Goal: Find specific page/section: Find specific page/section

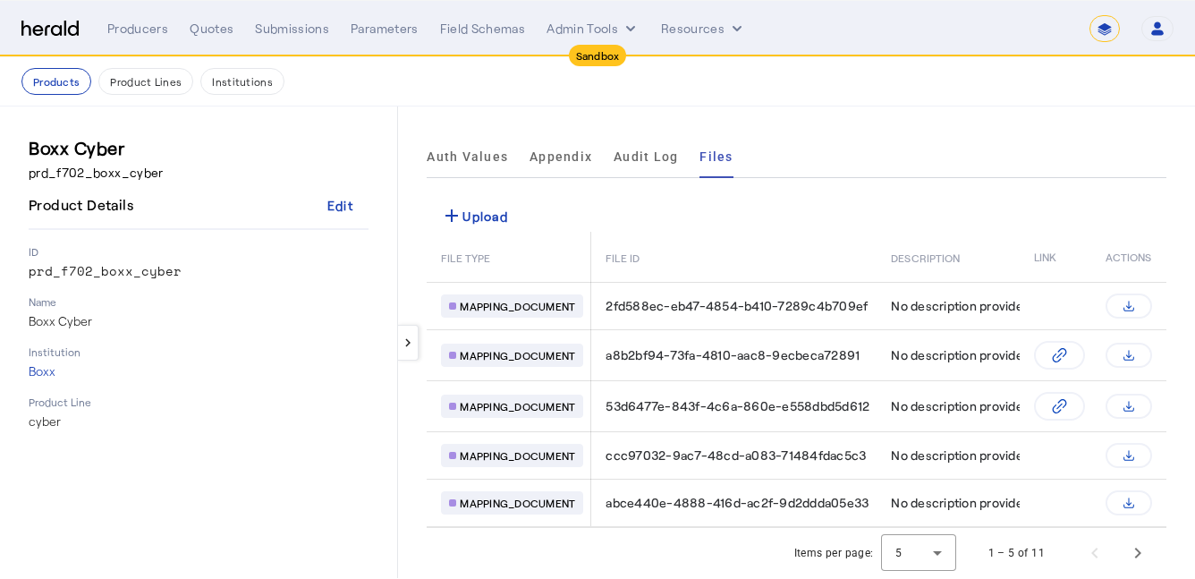
select select "*******"
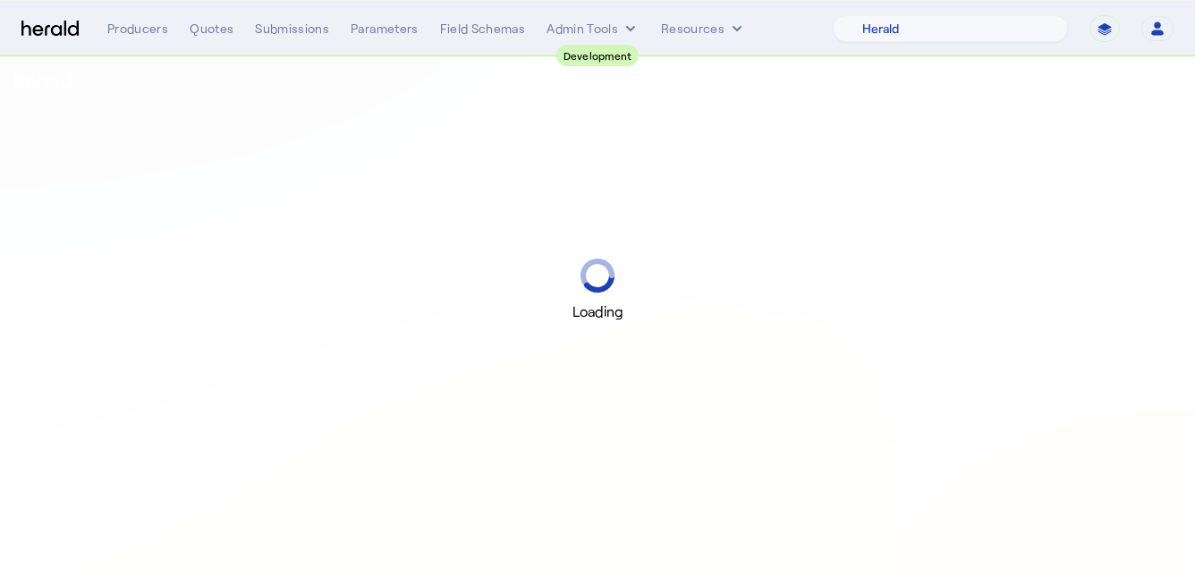
select select "pfm_2v8p_herald_api"
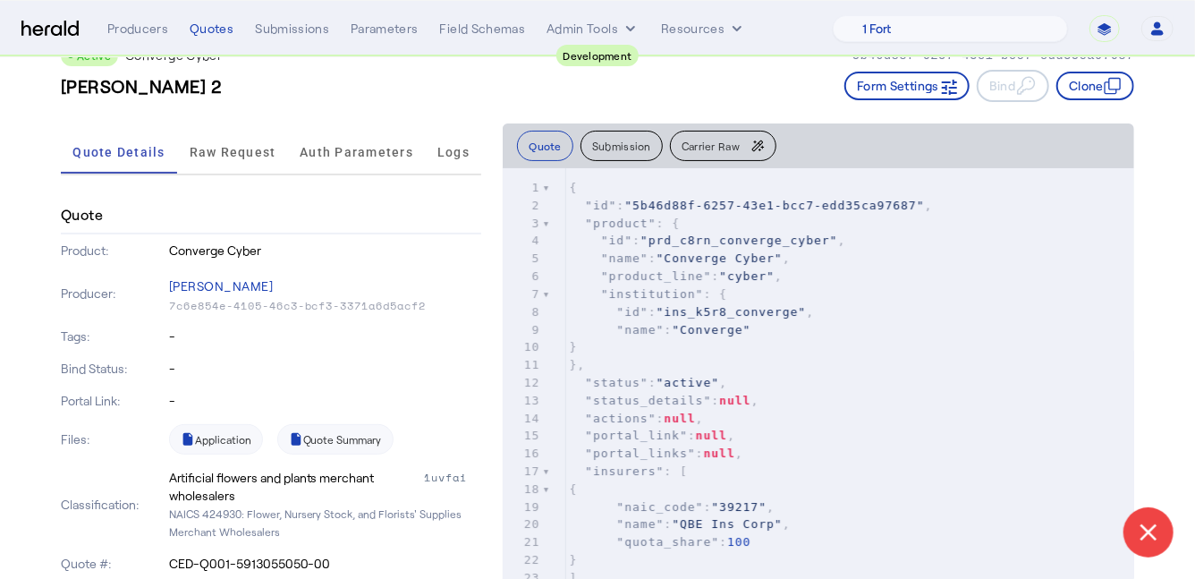
scroll to position [50, 0]
click at [368, 429] on link "Quote Summary" at bounding box center [335, 437] width 116 height 30
